Goal: Transaction & Acquisition: Subscribe to service/newsletter

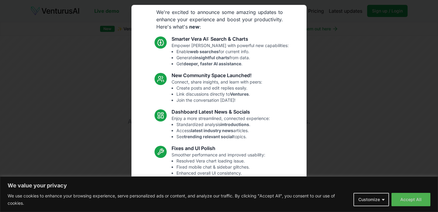
scroll to position [41, 0]
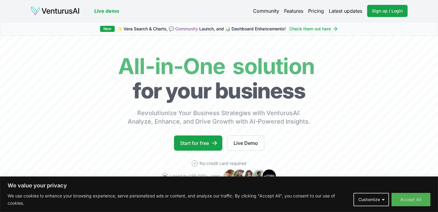
click at [416, 198] on button "Accept All" at bounding box center [411, 199] width 39 height 13
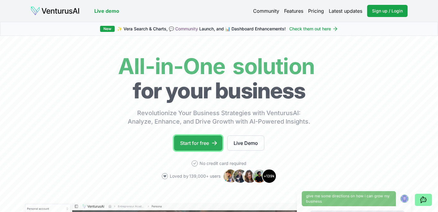
click at [216, 141] on icon at bounding box center [215, 143] width 6 height 6
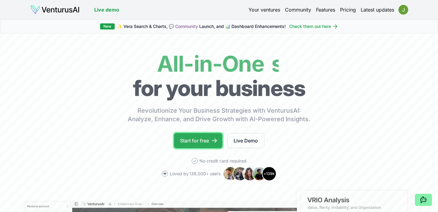
click at [208, 138] on link "Start for free" at bounding box center [198, 140] width 48 height 15
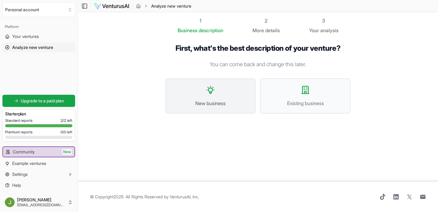
click at [211, 105] on span "New business" at bounding box center [210, 103] width 77 height 7
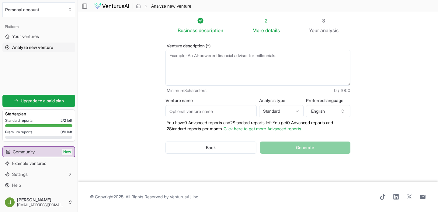
click at [188, 72] on textarea "Venture description (*)" at bounding box center [258, 68] width 185 height 36
paste textarea "One in Every 10 is a nonprofit dedicated to closing the health equity gap for p…"
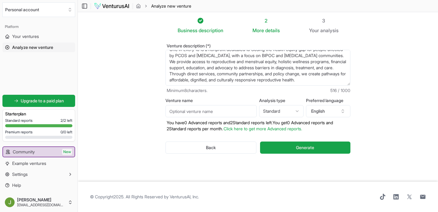
scroll to position [12, 0]
type textarea "One in Every 10 is a nonprofit dedicated to closing the health equity gap for p…"
click at [176, 114] on input "Venture name" at bounding box center [211, 111] width 91 height 12
type input "One in Every 10"
click at [282, 111] on html "We value your privacy We use cookies to enhance your browsing experience, serve…" at bounding box center [219, 106] width 438 height 212
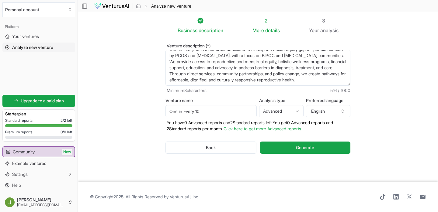
click at [284, 113] on html "We value your privacy We use cookies to enhance your browsing experience, serve…" at bounding box center [219, 106] width 438 height 212
select select "standard"
click at [394, 66] on section "Business description 2 More details 3 Your analysis Venture description (*) One…" at bounding box center [258, 97] width 360 height 170
click at [225, 62] on textarea "One in Every 10 is a nonprofit dedicated to closing the health equity gap for p…" at bounding box center [258, 68] width 185 height 36
click at [202, 62] on textarea "One in Every 10 is a nonprofit dedicated to closing the health equity gap for p…" at bounding box center [258, 68] width 185 height 36
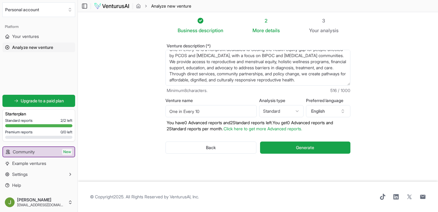
click at [202, 62] on textarea "One in Every 10 is a nonprofit dedicated to closing the health equity gap for p…" at bounding box center [258, 68] width 185 height 36
click at [236, 66] on textarea "One in Every 10 is a nonprofit dedicated to closing the health equity gap for p…" at bounding box center [258, 68] width 185 height 36
type textarea "One in Every 10 is a nonprofit dedicated to closing the health equity gap for p…"
click at [296, 148] on span "Generate" at bounding box center [305, 148] width 18 height 6
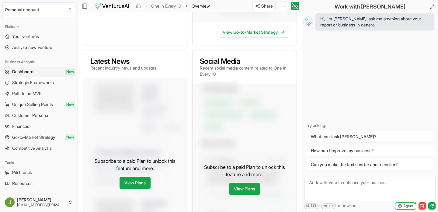
scroll to position [202, 0]
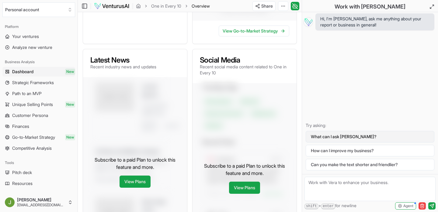
click at [312, 139] on button "What can I ask Vera?" at bounding box center [370, 137] width 129 height 12
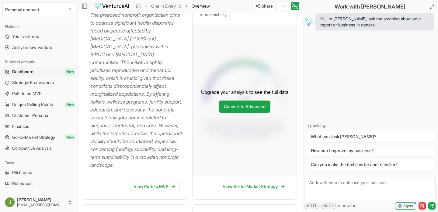
scroll to position [121, 0]
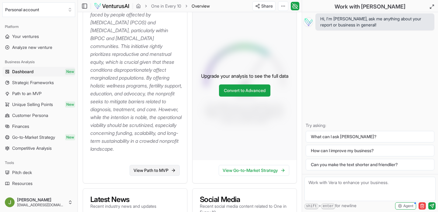
click at [150, 176] on link "View Path to MVP" at bounding box center [155, 170] width 50 height 11
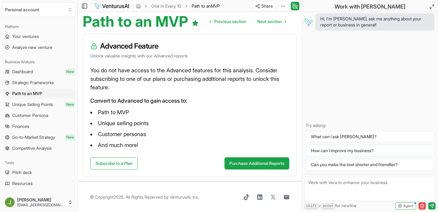
scroll to position [60, 0]
click at [50, 86] on link "Strategic Frameworks" at bounding box center [38, 83] width 73 height 10
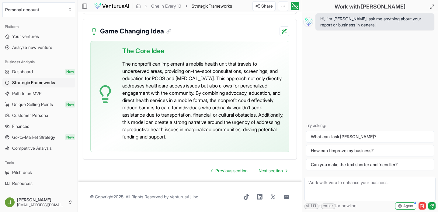
scroll to position [1800, 0]
click at [274, 173] on span "Next section" at bounding box center [271, 171] width 24 height 6
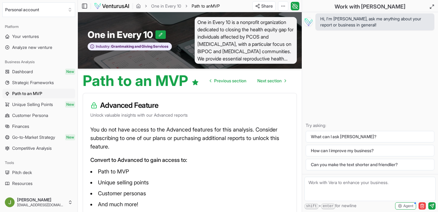
scroll to position [60, 0]
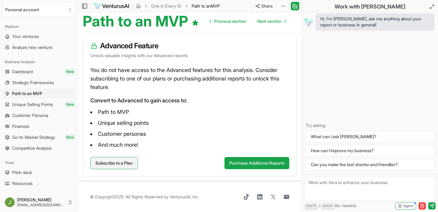
click at [114, 163] on link "Subscribe to a Plan" at bounding box center [113, 163] width 47 height 12
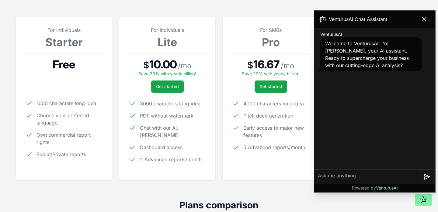
scroll to position [81, 0]
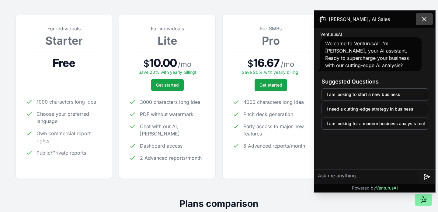
click at [425, 20] on icon at bounding box center [424, 19] width 7 height 7
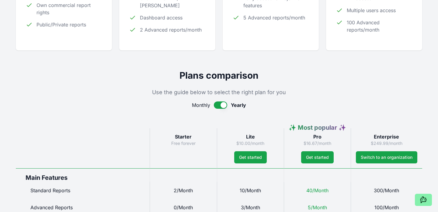
scroll to position [206, 0]
